Goal: Task Accomplishment & Management: Manage account settings

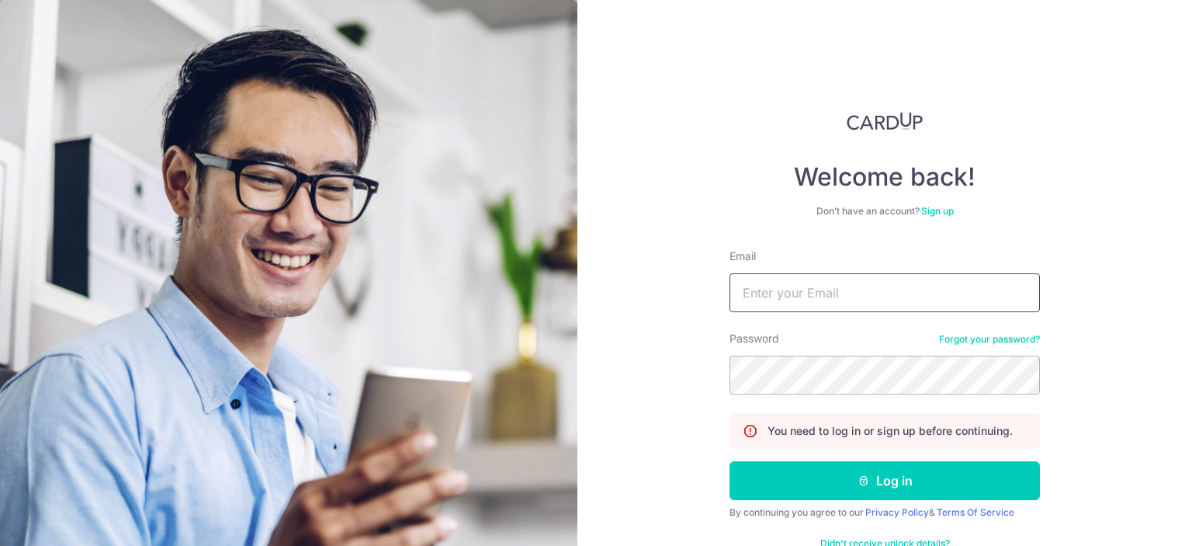
drag, startPoint x: 0, startPoint y: 0, endPoint x: 807, endPoint y: 289, distance: 857.5
click at [807, 289] on input "Email" at bounding box center [885, 292] width 311 height 39
type input "[EMAIL_ADDRESS][DOMAIN_NAME]"
click at [730, 461] on button "Log in" at bounding box center [885, 480] width 311 height 39
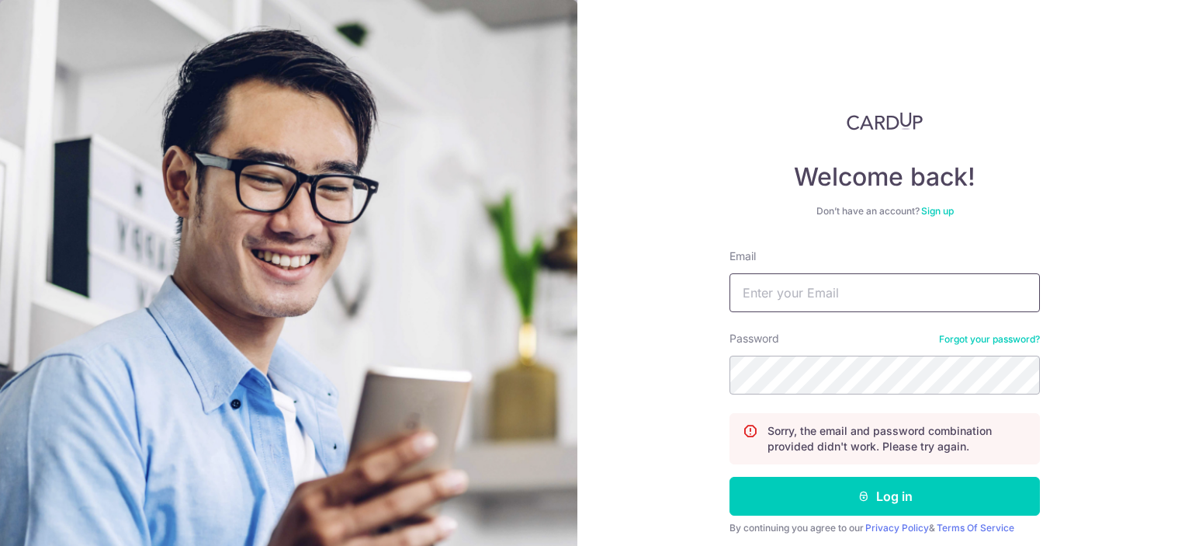
type input "[EMAIL_ADDRESS][DOMAIN_NAME]"
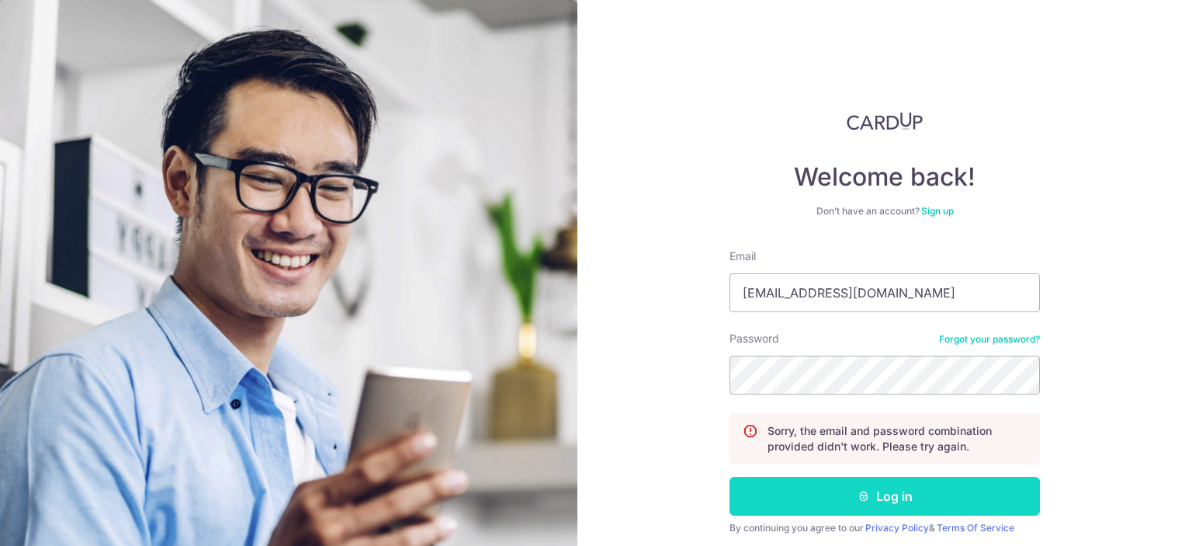
click at [928, 497] on button "Log in" at bounding box center [885, 496] width 311 height 39
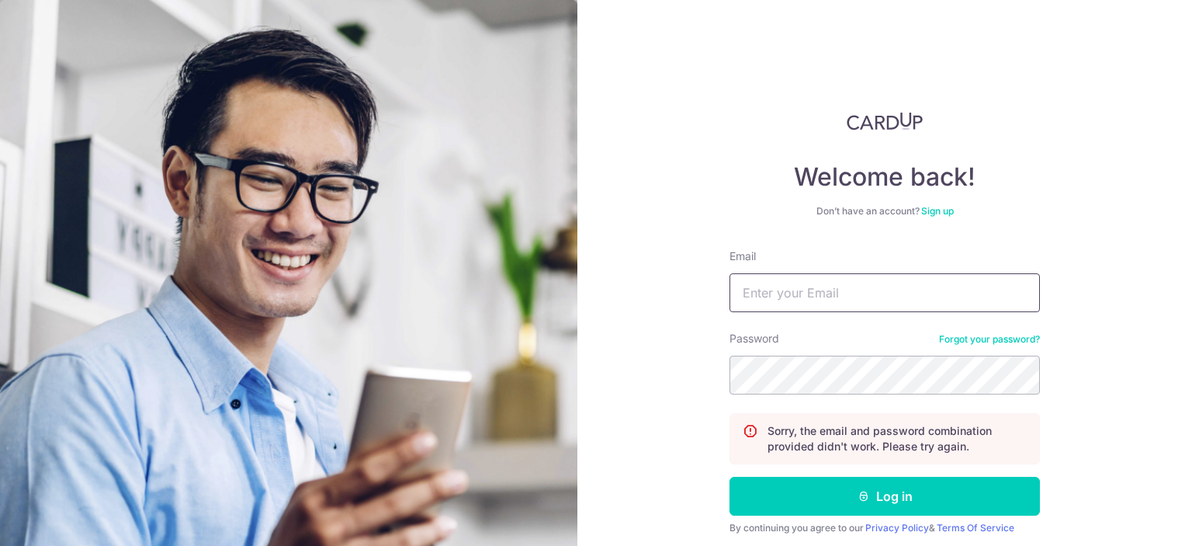
click at [818, 295] on input "Email" at bounding box center [885, 292] width 311 height 39
type input "[EMAIL_ADDRESS][DOMAIN_NAME]"
click at [730, 477] on button "Log in" at bounding box center [885, 496] width 311 height 39
click at [831, 300] on input "Email" at bounding box center [885, 292] width 311 height 39
type input "[EMAIL_ADDRESS][DOMAIN_NAME]"
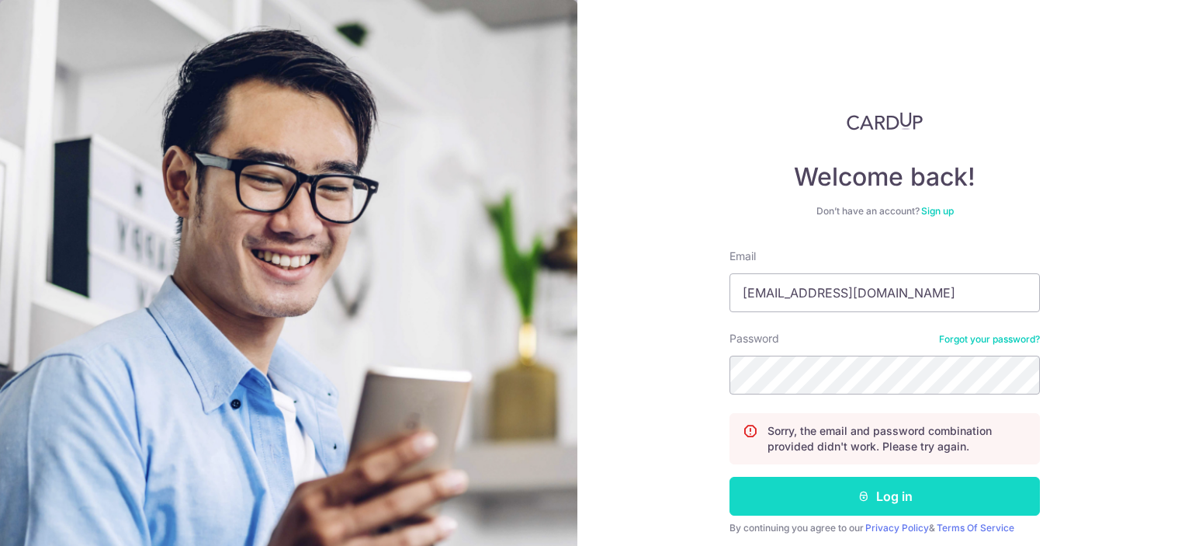
click at [906, 503] on button "Log in" at bounding box center [885, 496] width 311 height 39
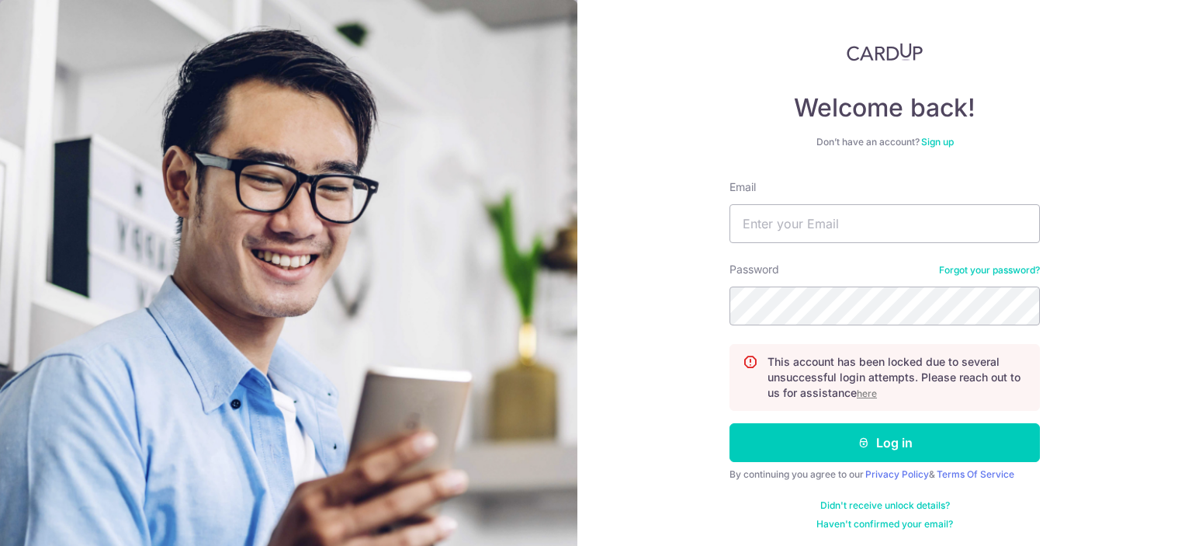
scroll to position [71, 0]
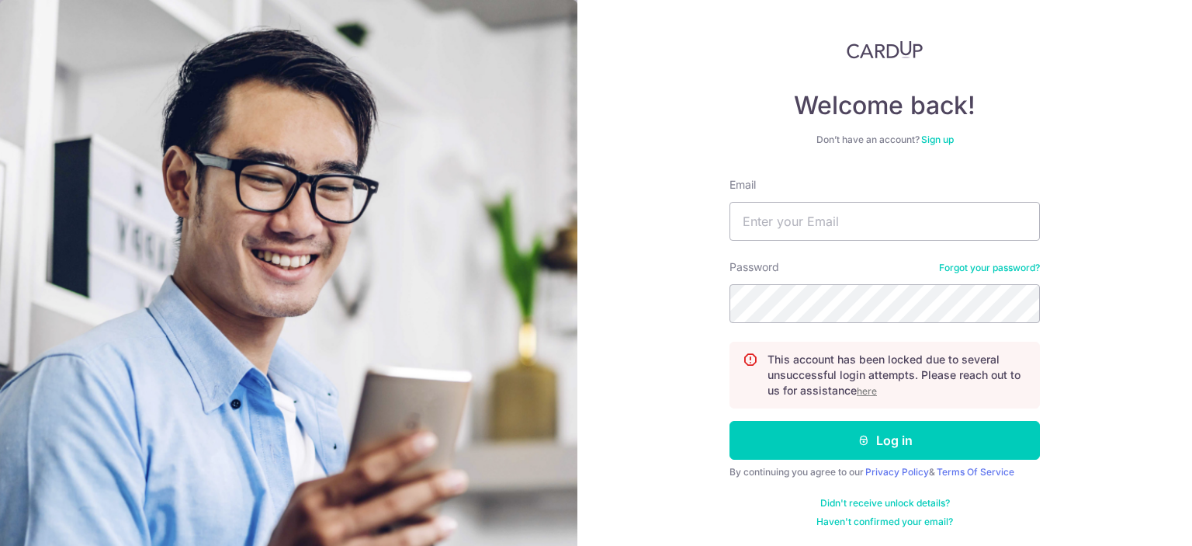
click at [864, 389] on u "here" at bounding box center [867, 391] width 20 height 12
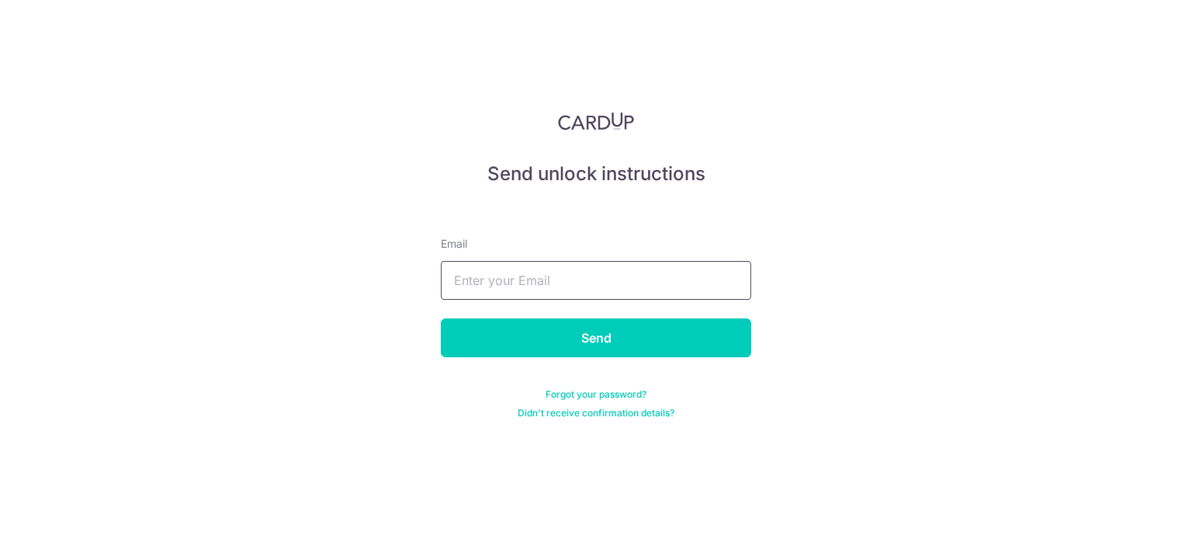
click at [609, 282] on input "text" at bounding box center [596, 280] width 311 height 39
type input "thechocshop@gmail.com"
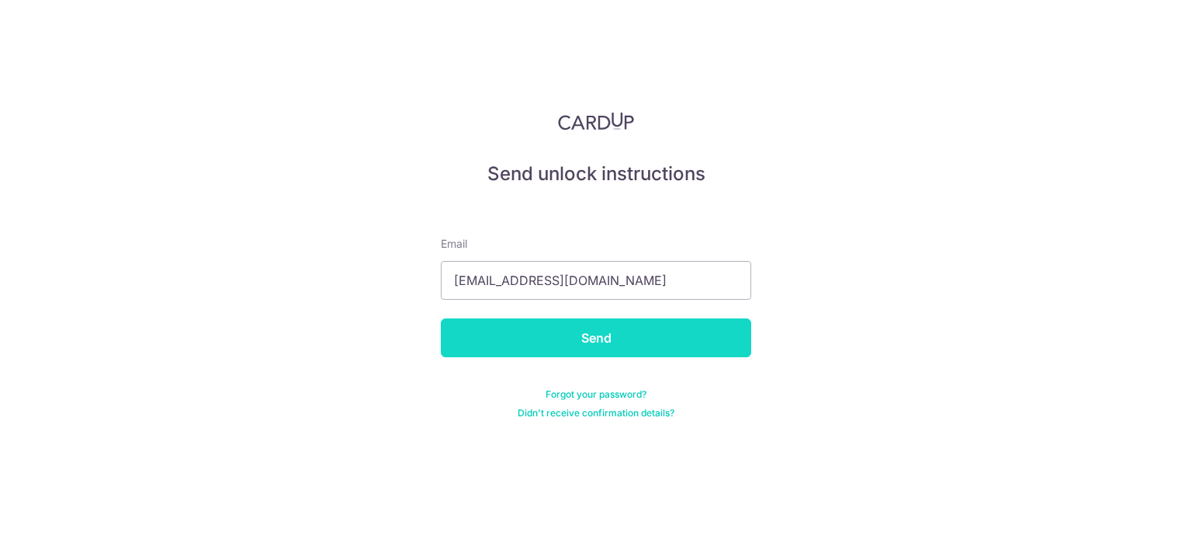
click at [615, 344] on input "Send" at bounding box center [596, 337] width 311 height 39
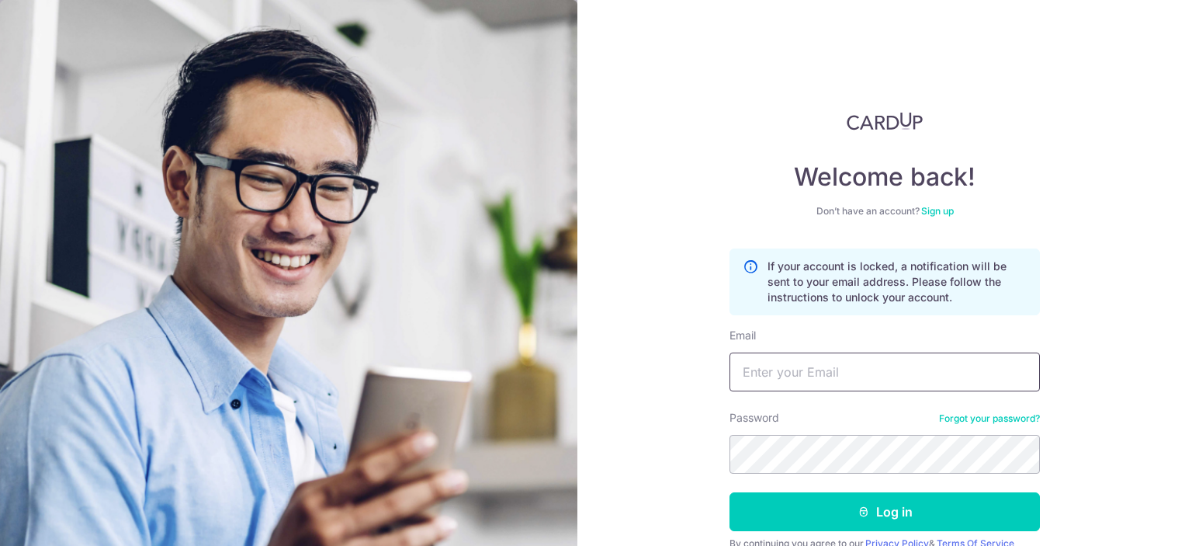
click at [828, 373] on input "Email" at bounding box center [885, 371] width 311 height 39
type input "[EMAIL_ADDRESS][DOMAIN_NAME]"
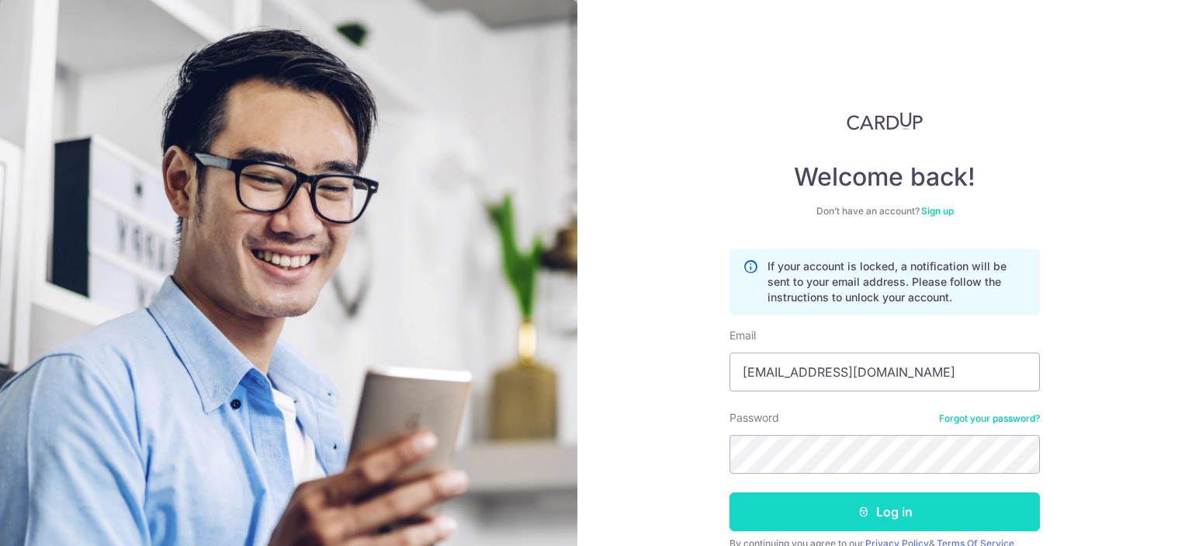
click at [873, 514] on button "Log in" at bounding box center [885, 511] width 311 height 39
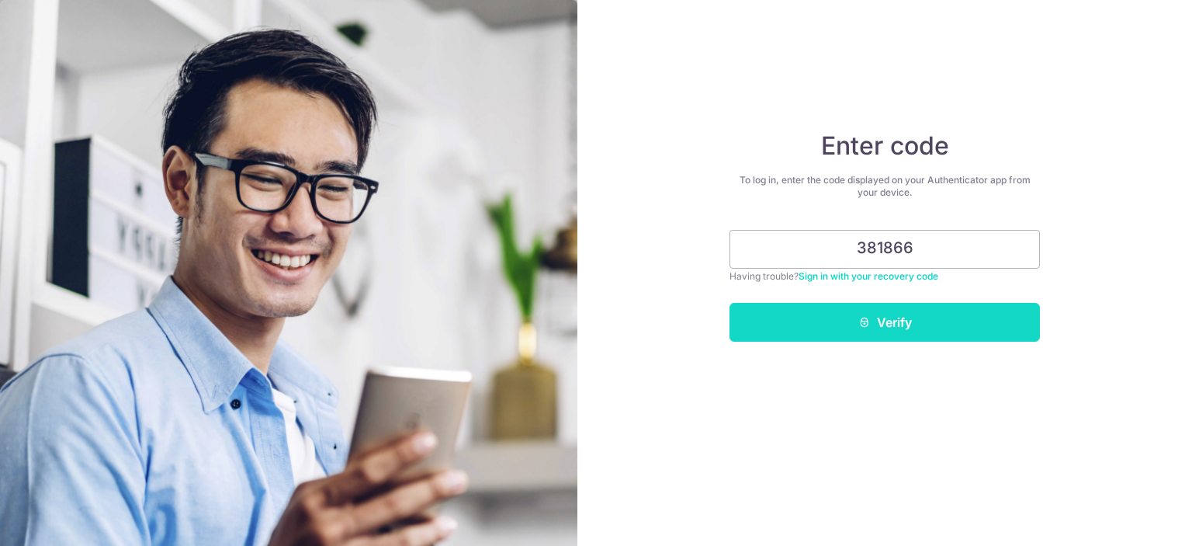
type input "381866"
click at [844, 331] on button "Verify" at bounding box center [885, 322] width 311 height 39
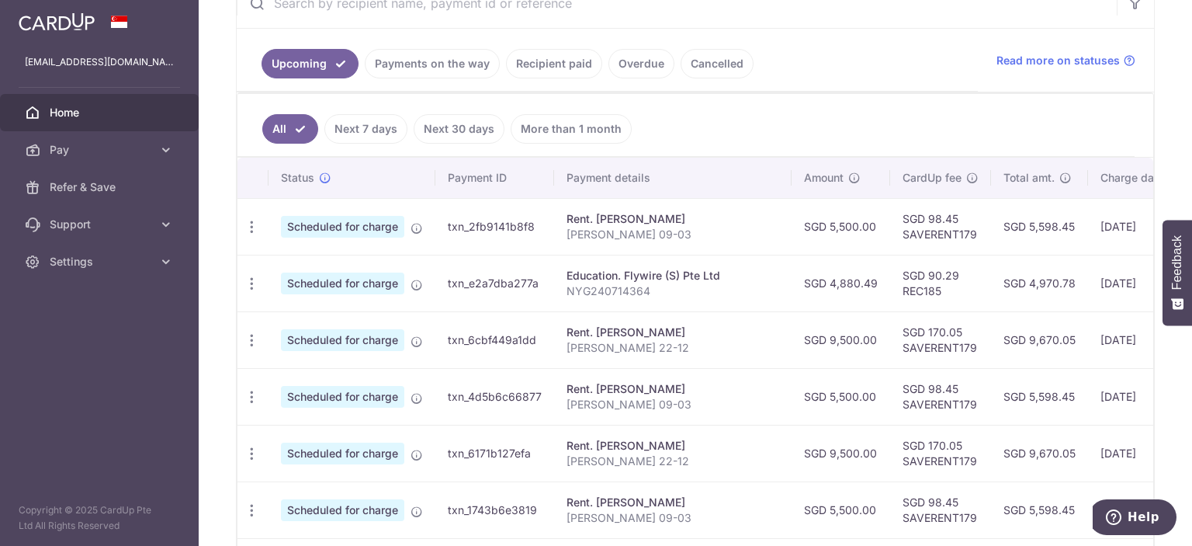
scroll to position [321, 0]
click at [257, 228] on icon "button" at bounding box center [252, 228] width 16 height 16
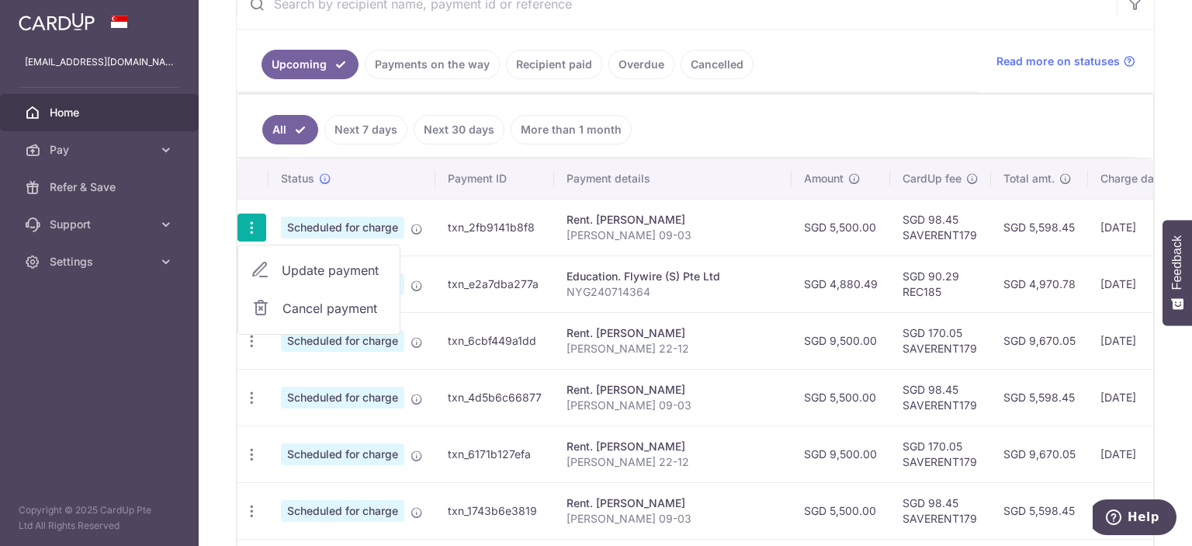
click at [311, 269] on span "Update payment" at bounding box center [335, 270] width 106 height 19
radio input "true"
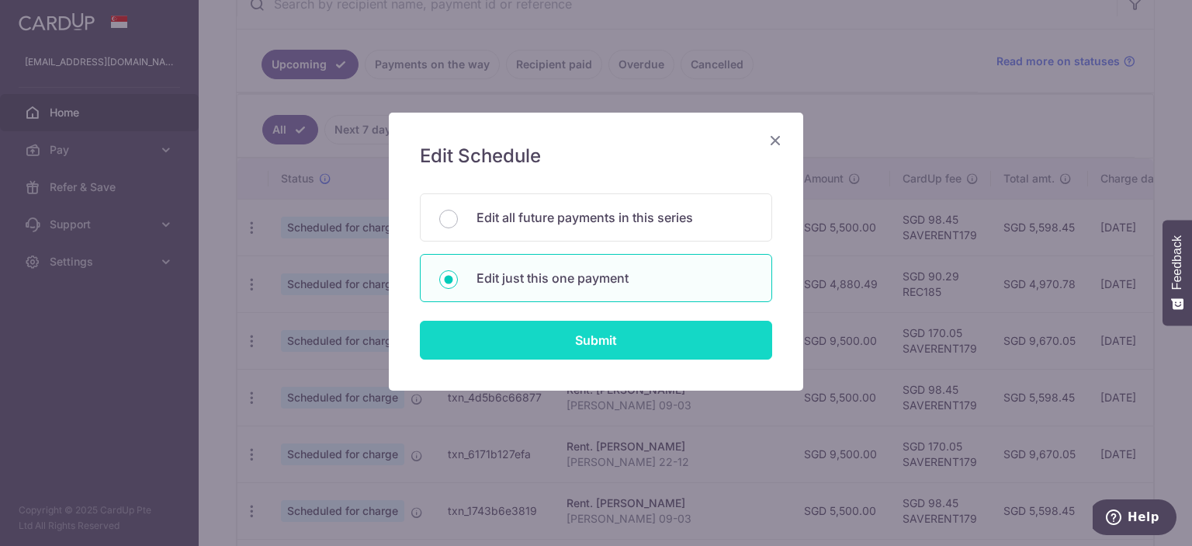
click at [558, 346] on input "Submit" at bounding box center [596, 340] width 352 height 39
radio input "true"
type input "5,500.00"
type input "[DATE]"
type input "[PERSON_NAME] 09-03"
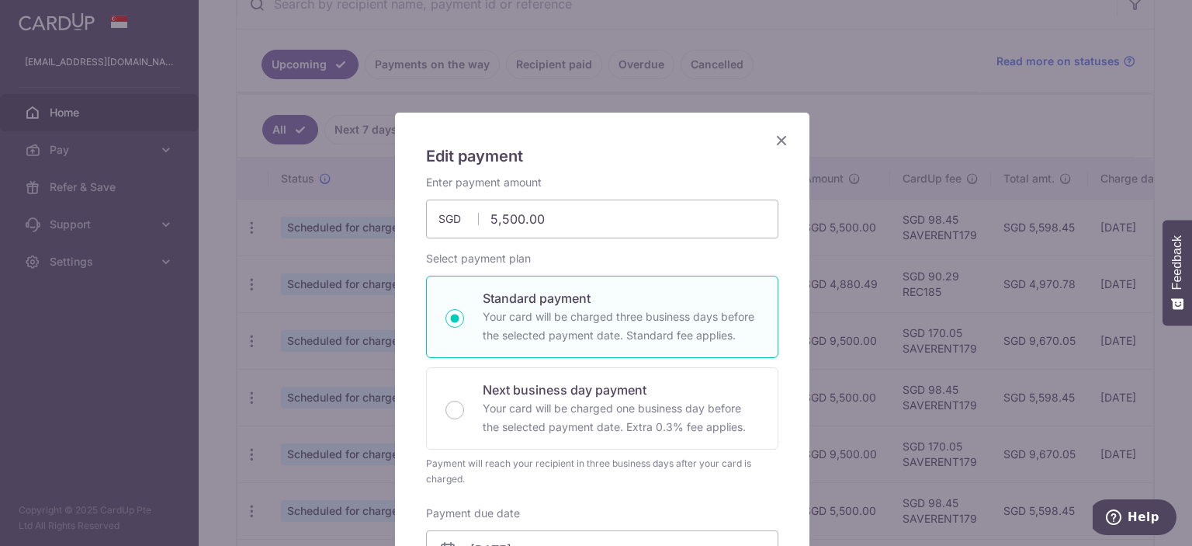
type input "SAVERENT179"
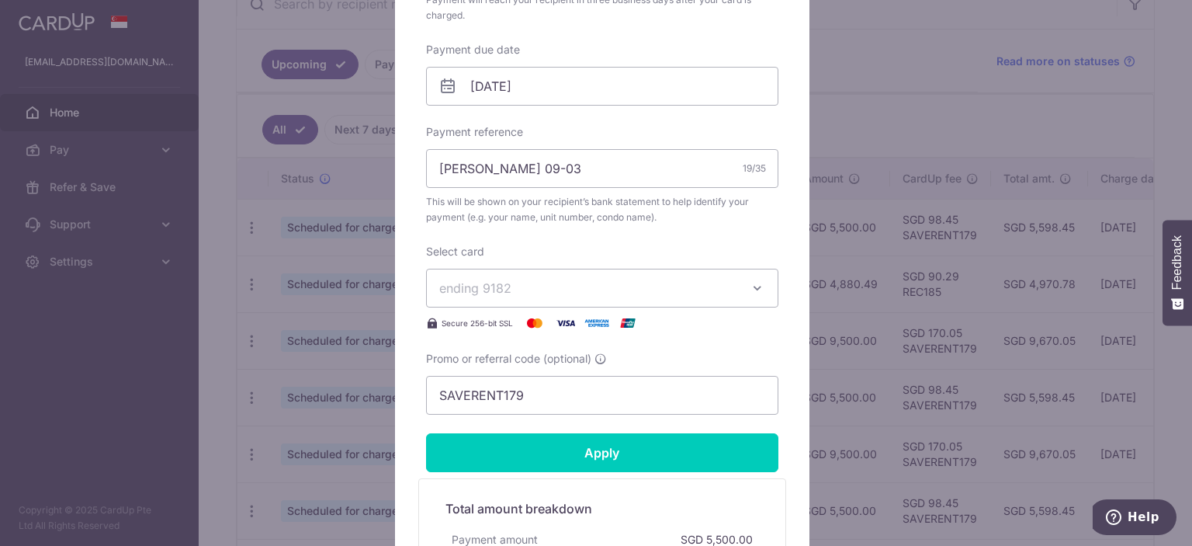
scroll to position [466, 0]
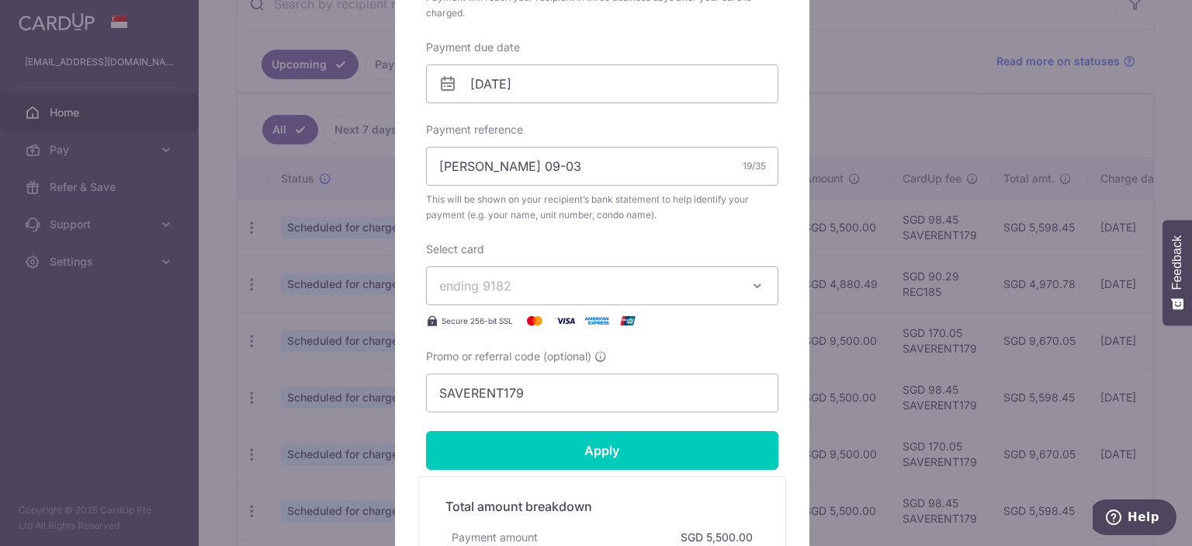
click at [645, 290] on span "ending 9182" at bounding box center [588, 285] width 298 height 19
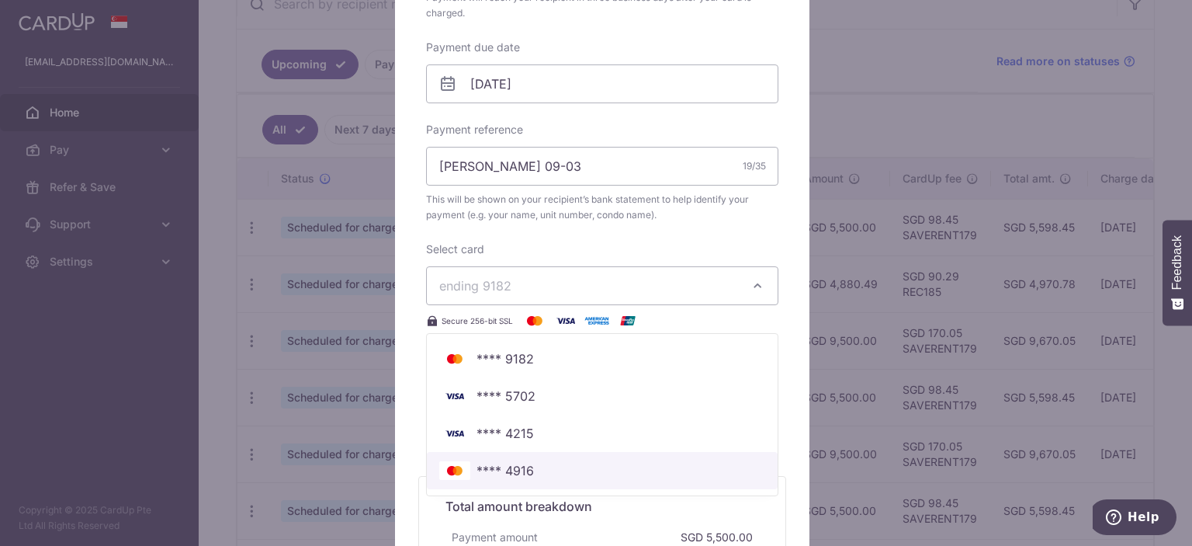
click at [569, 470] on span "**** 4916" at bounding box center [602, 470] width 326 height 19
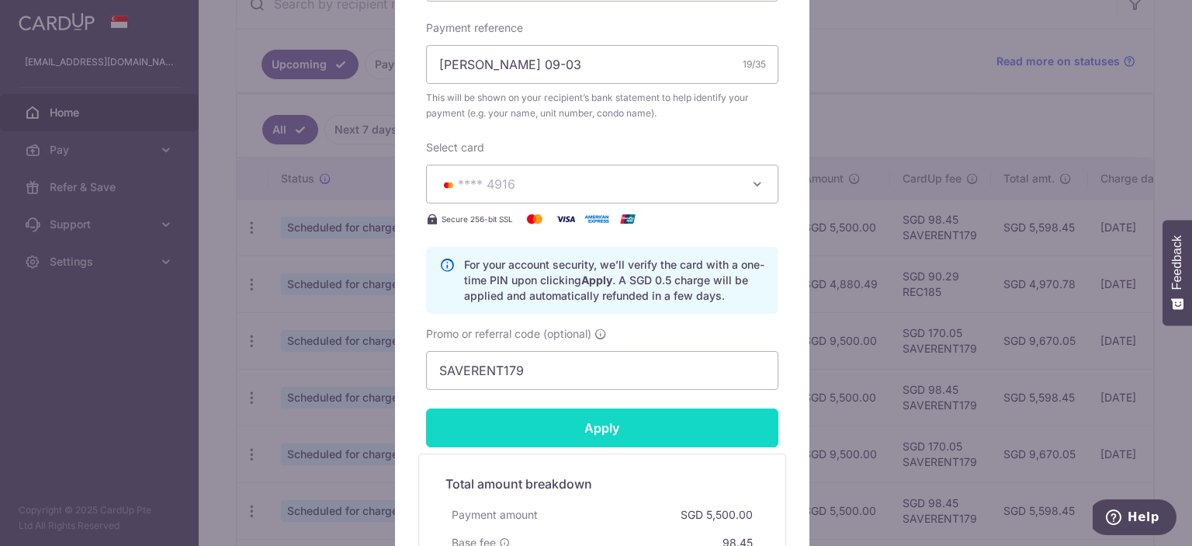
scroll to position [569, 0]
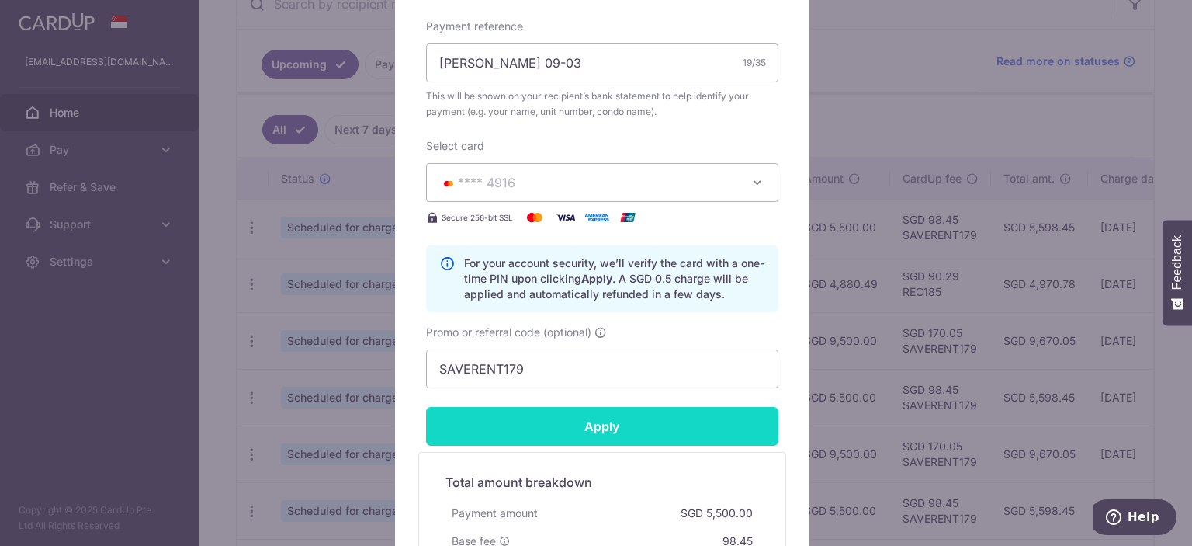
click at [610, 428] on input "Apply" at bounding box center [602, 426] width 352 height 39
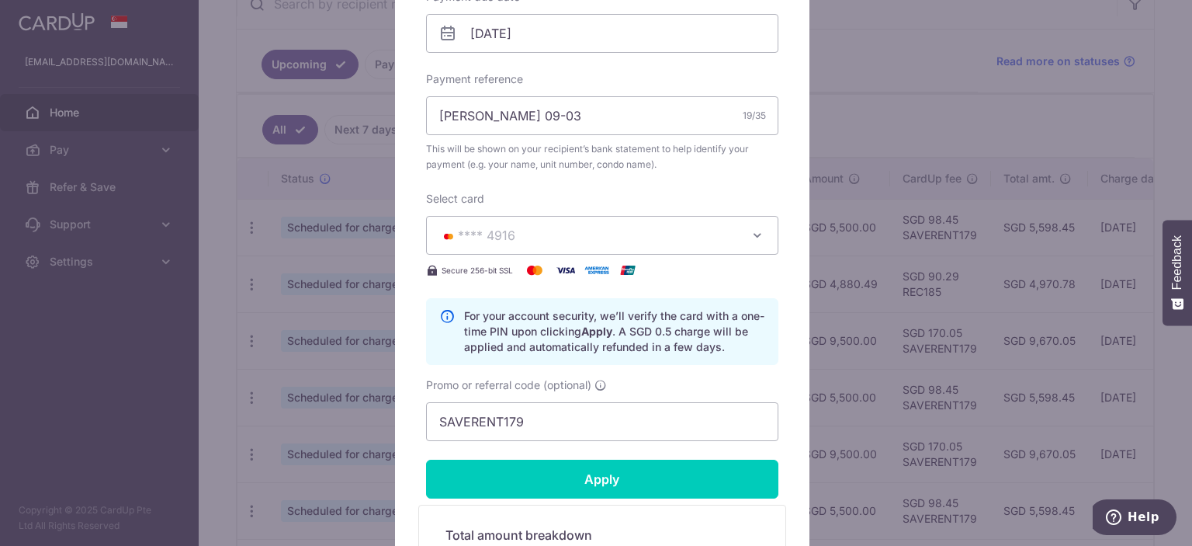
scroll to position [517, 0]
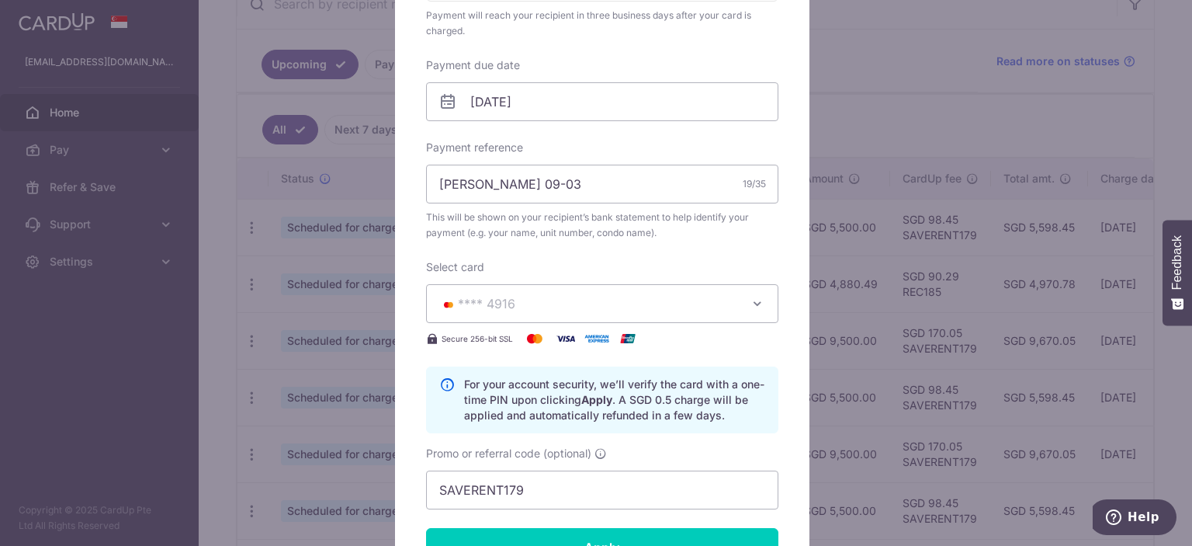
type input "Successfully Applied"
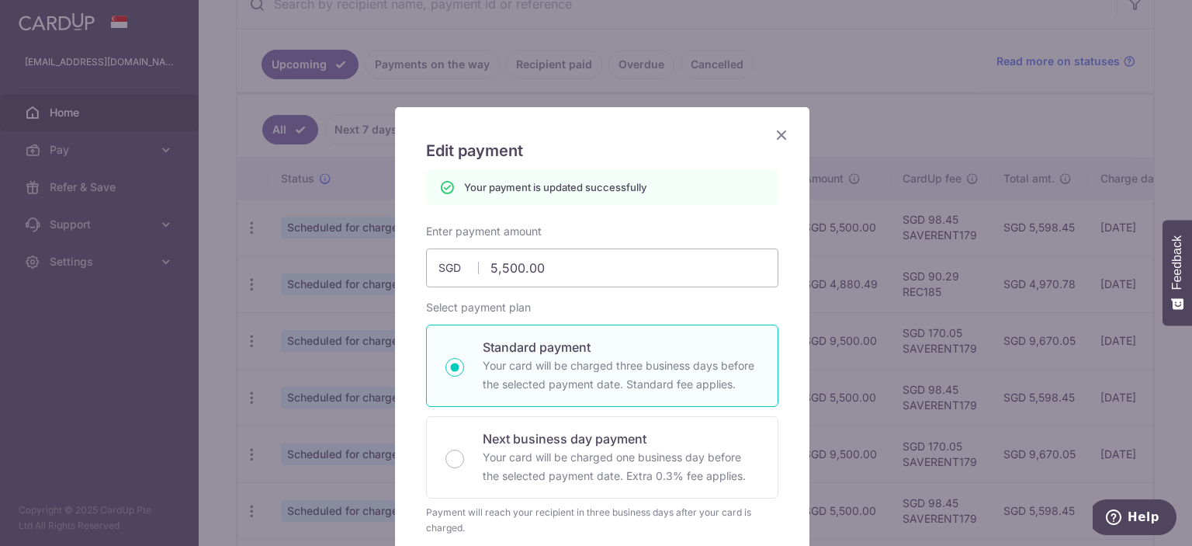
scroll to position [0, 0]
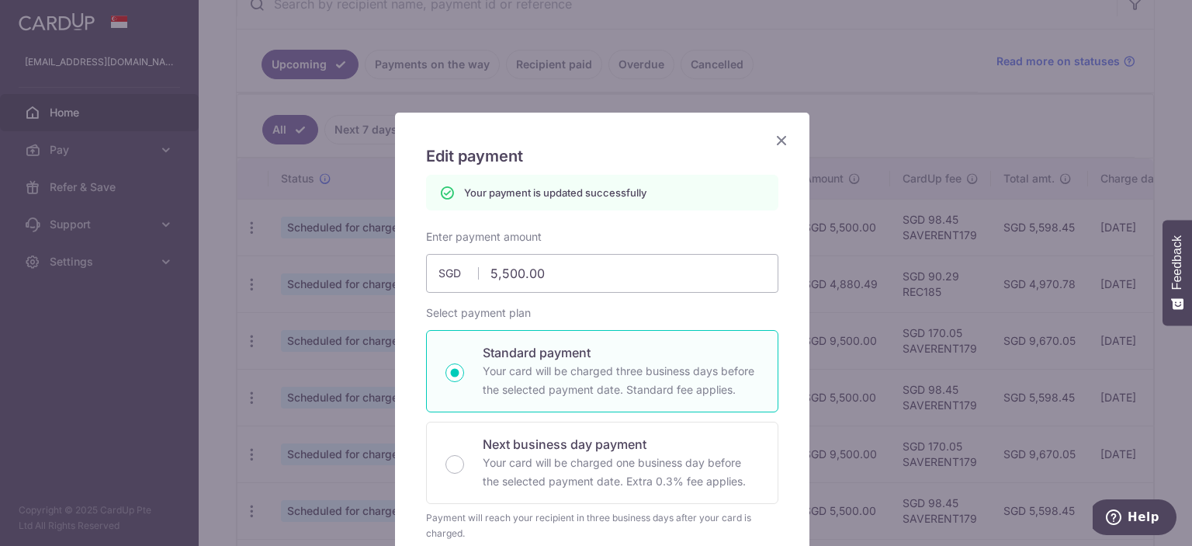
click at [782, 137] on icon "Close" at bounding box center [781, 139] width 19 height 19
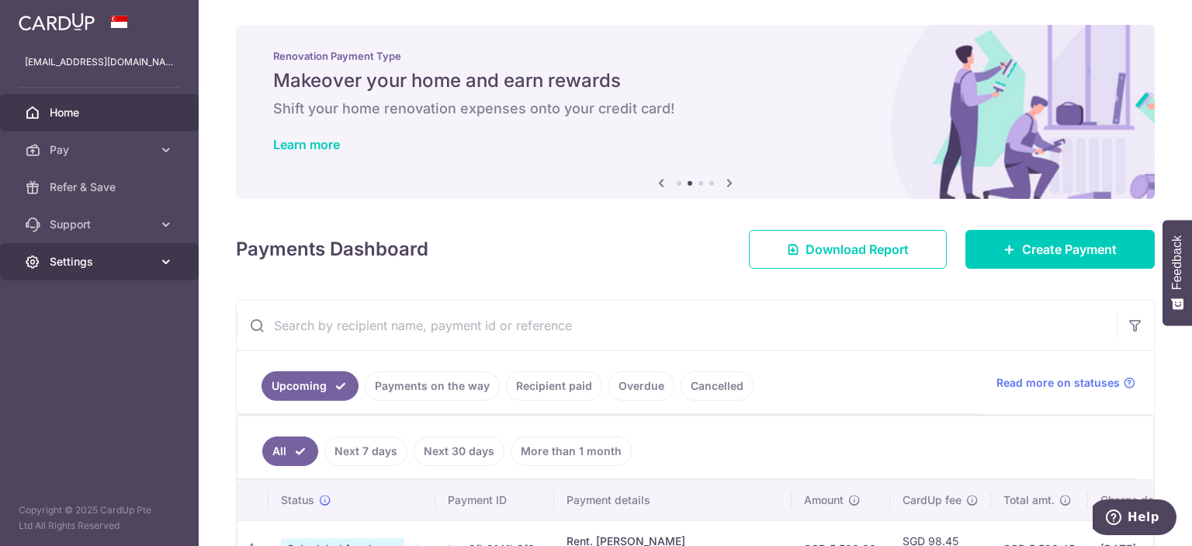
click at [168, 256] on icon at bounding box center [166, 262] width 16 height 16
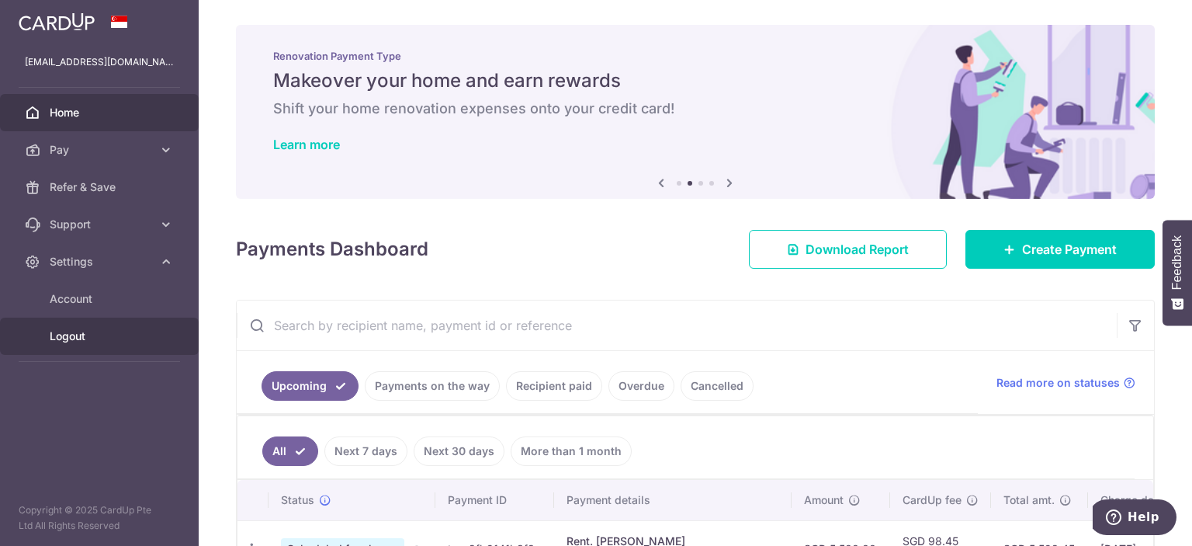
click at [109, 332] on span "Logout" at bounding box center [101, 336] width 102 height 16
